Goal: Information Seeking & Learning: Find specific fact

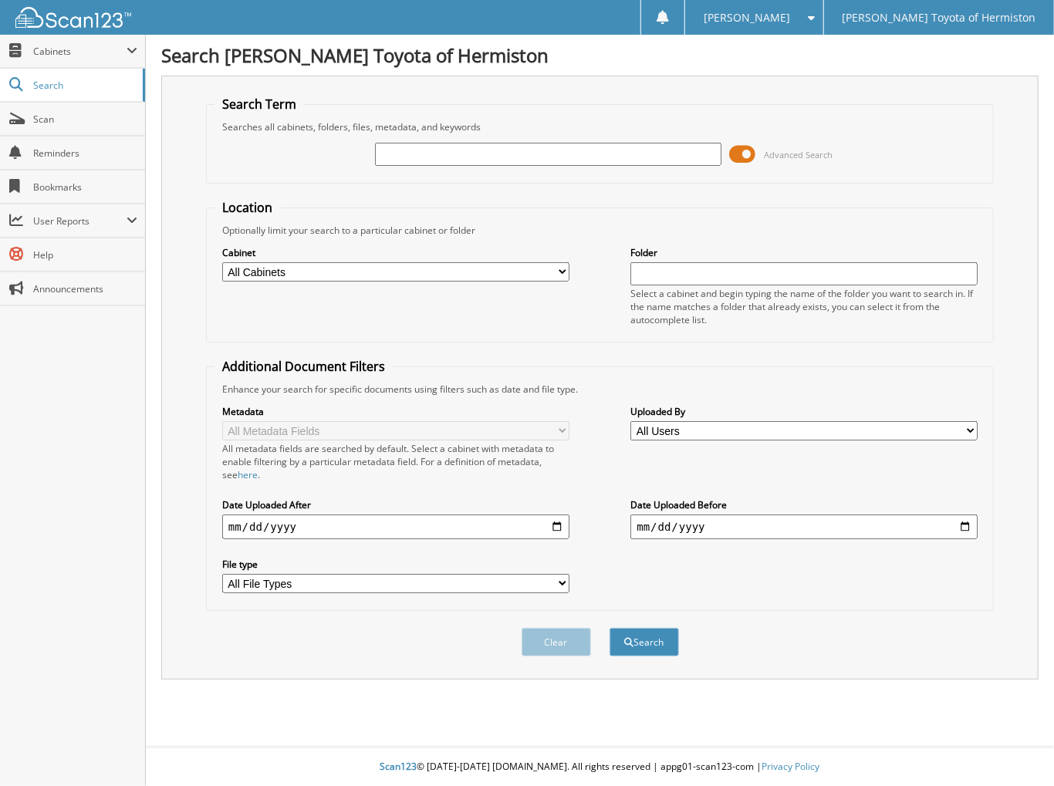
click at [411, 156] on input "text" at bounding box center [548, 154] width 347 height 23
type input "25UH177B"
click at [610, 628] on button "Search" at bounding box center [644, 642] width 69 height 29
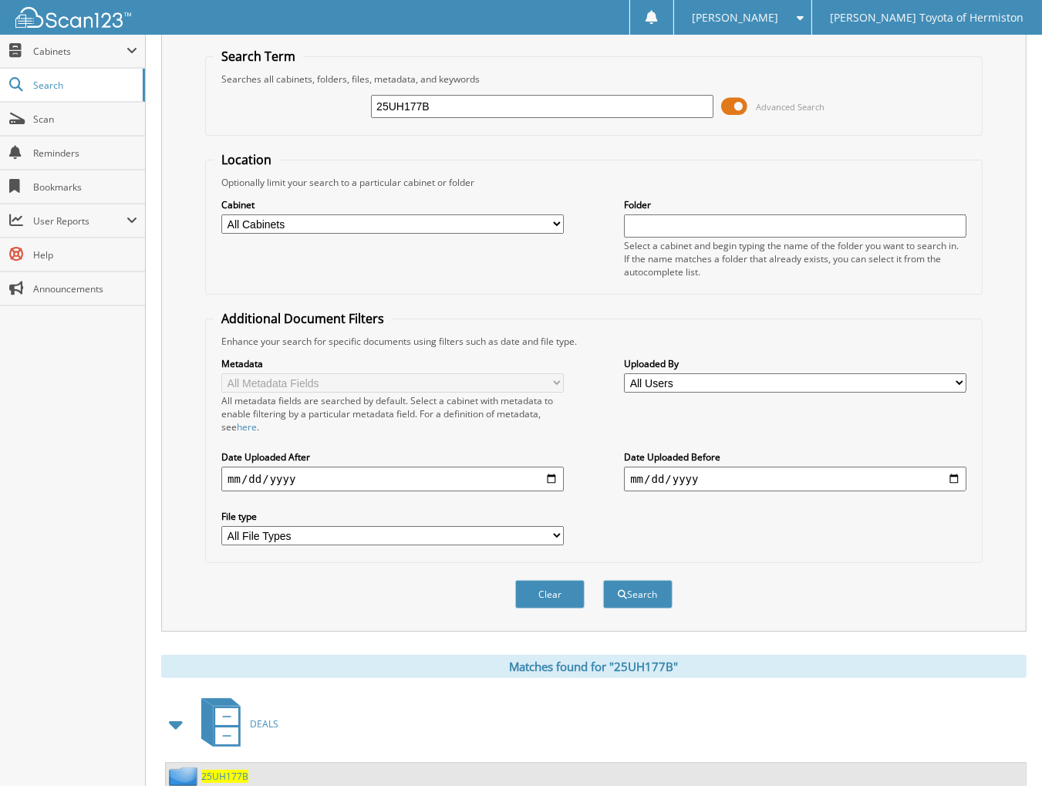
scroll to position [85, 0]
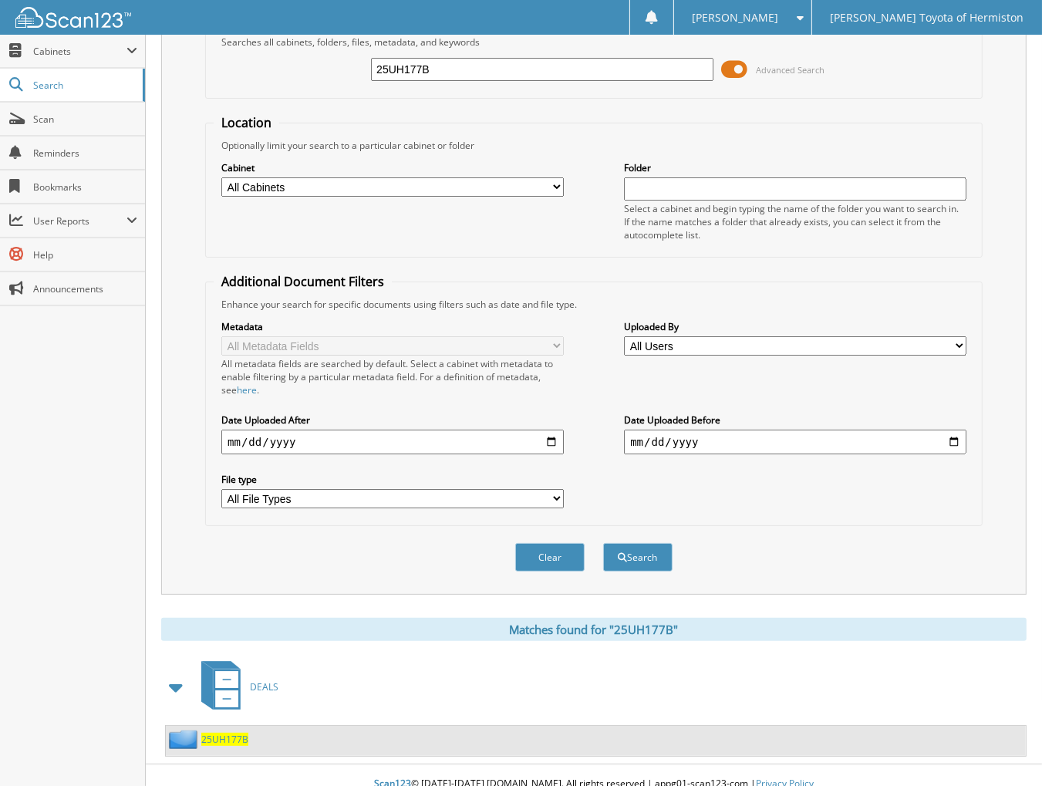
click at [230, 726] on div "25UH177B" at bounding box center [596, 741] width 860 height 30
click at [230, 733] on span "25UH177B" at bounding box center [224, 739] width 47 height 13
